Goal: Information Seeking & Learning: Learn about a topic

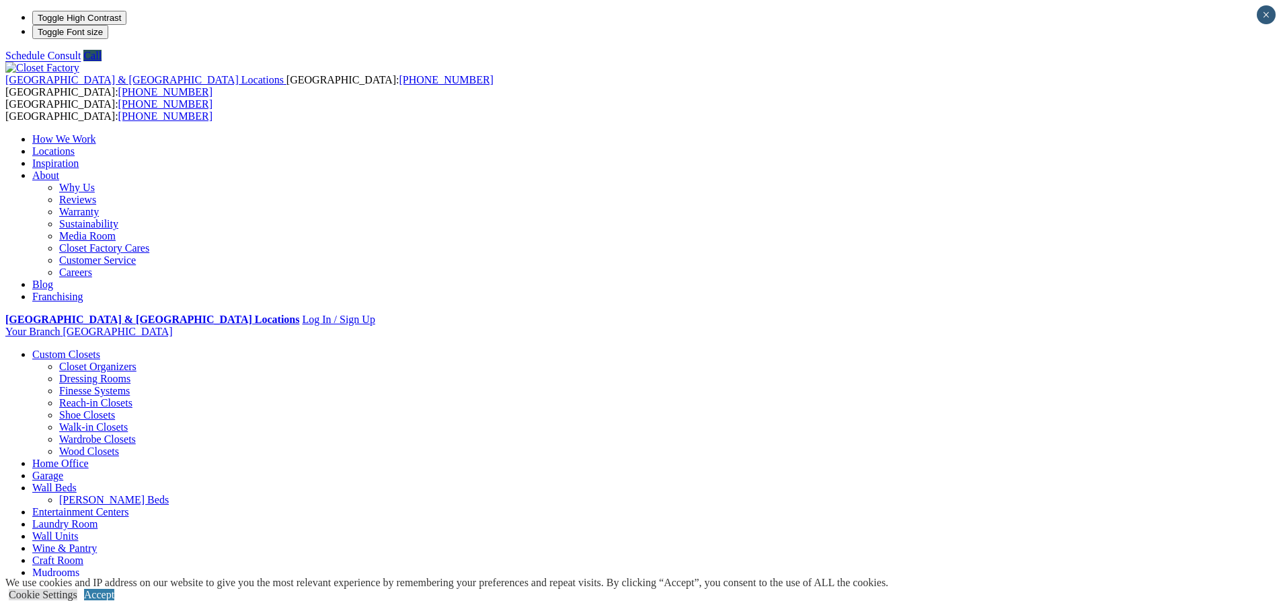
click at [92, 266] on link "Careers" at bounding box center [75, 271] width 33 height 11
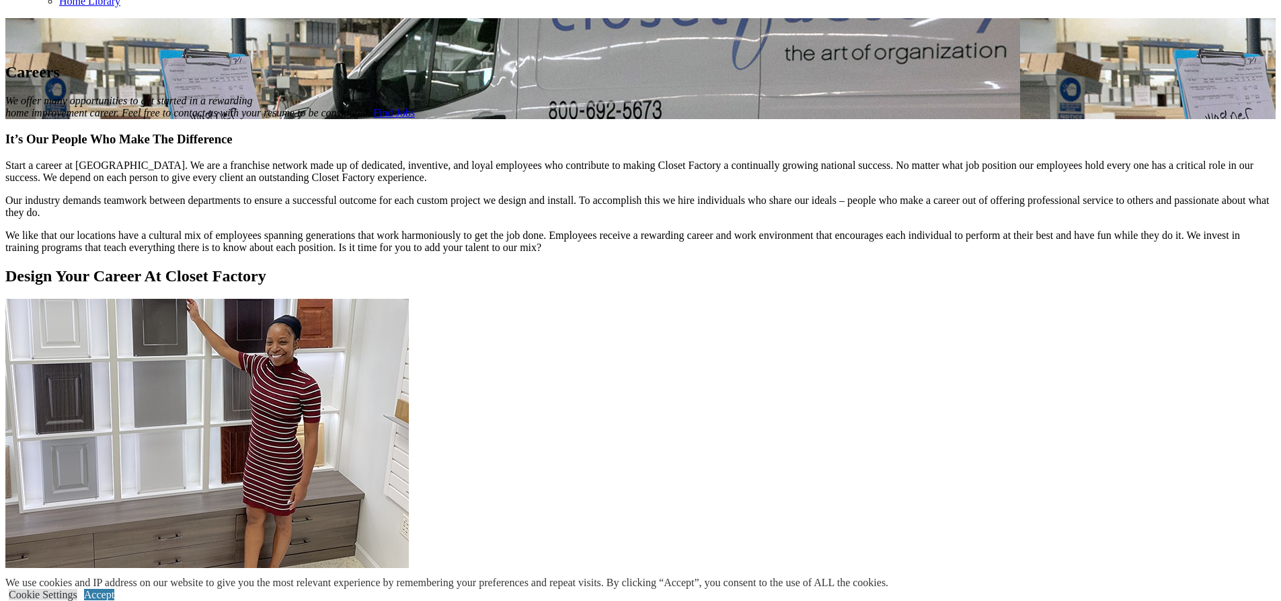
scroll to position [874, 0]
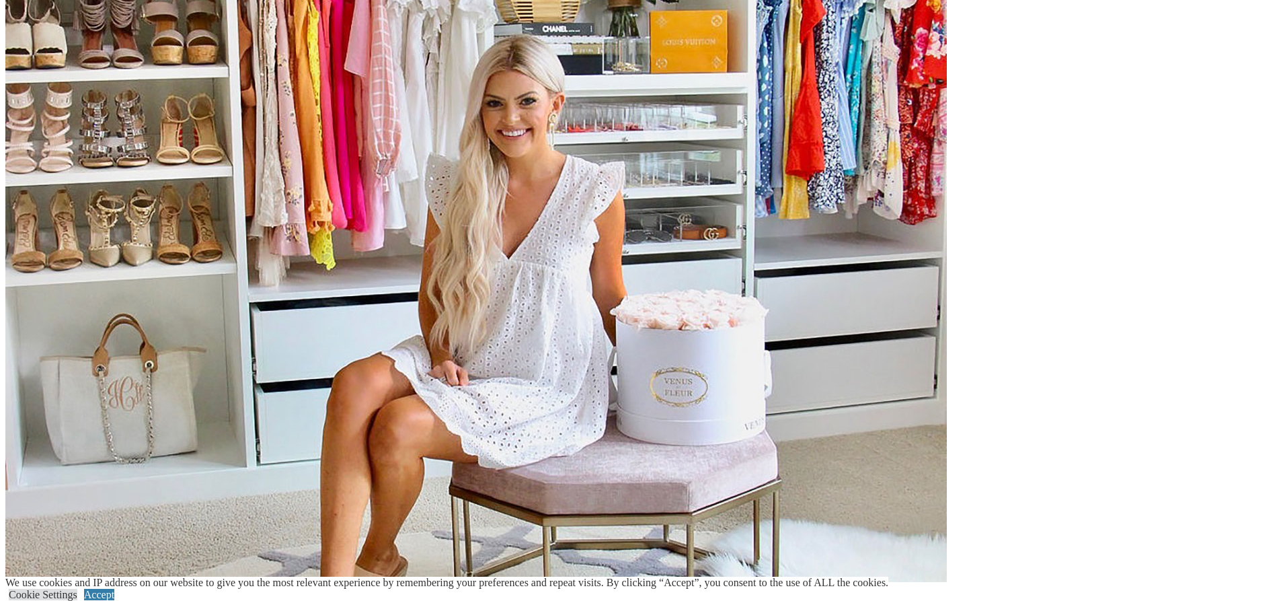
scroll to position [1480, 0]
